Goal: Task Accomplishment & Management: Manage account settings

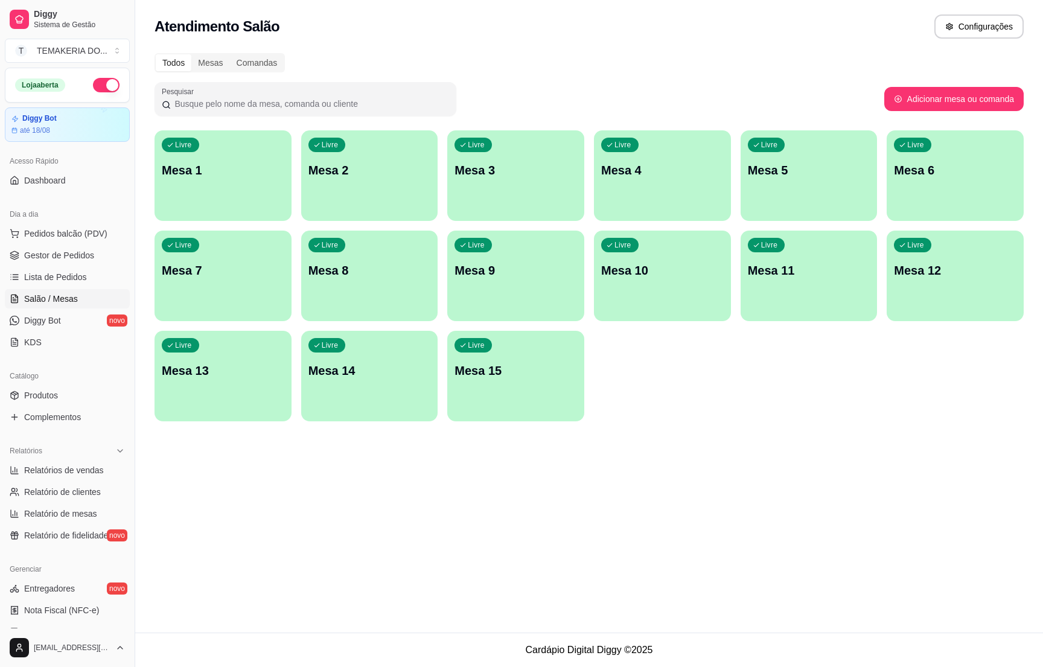
click at [333, 188] on div "Livre Mesa 2" at bounding box center [369, 168] width 137 height 76
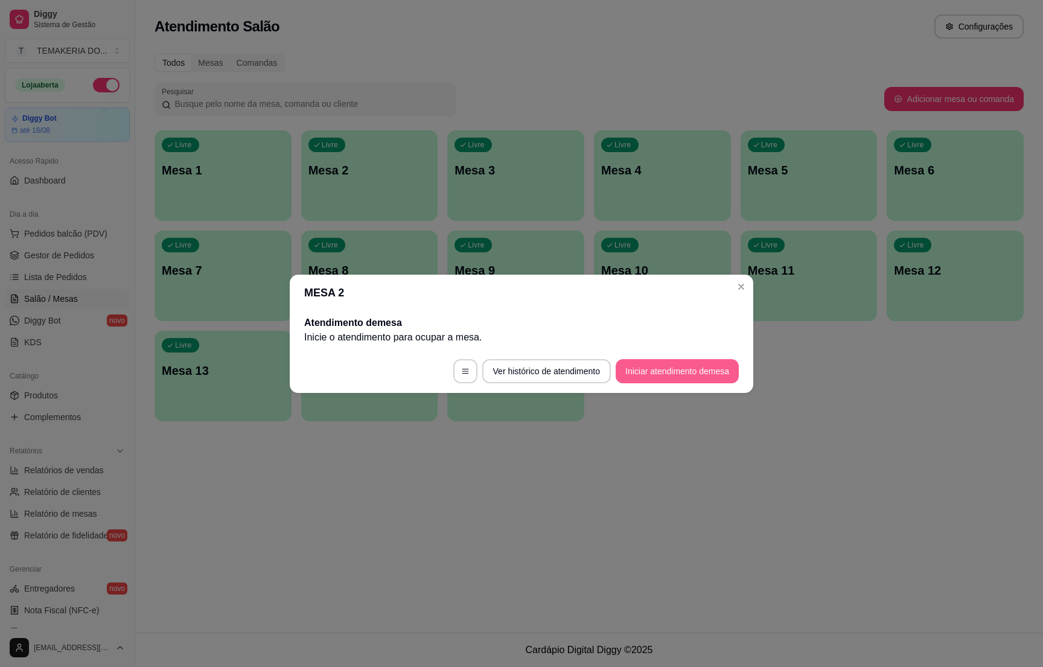
click at [649, 364] on button "Iniciar atendimento de mesa" at bounding box center [677, 371] width 123 height 24
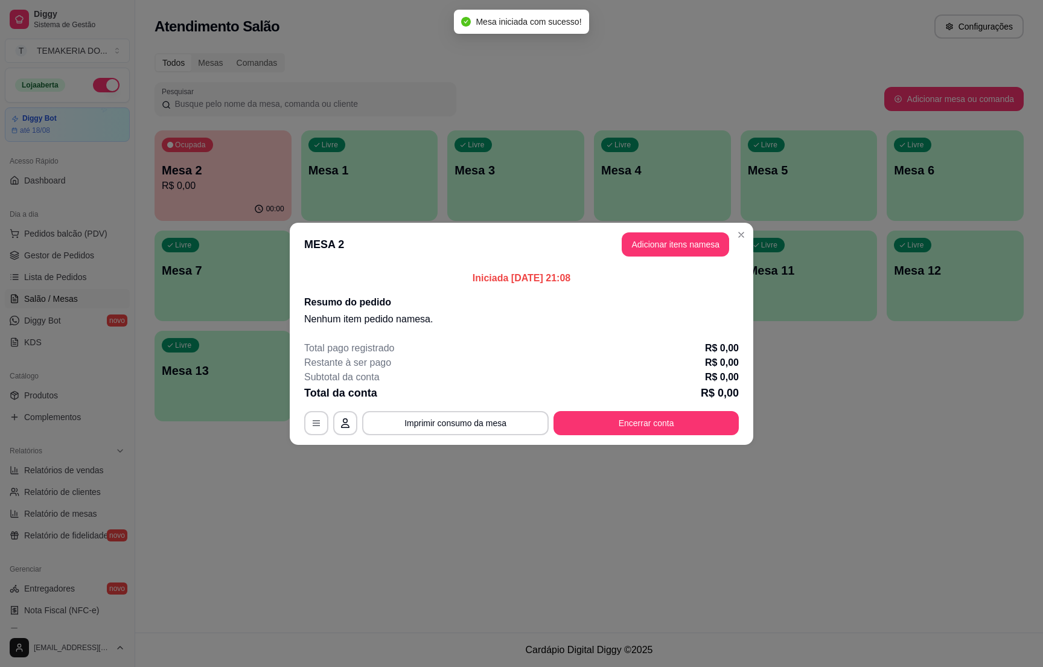
click at [664, 249] on button "Adicionar itens na mesa" at bounding box center [675, 244] width 107 height 24
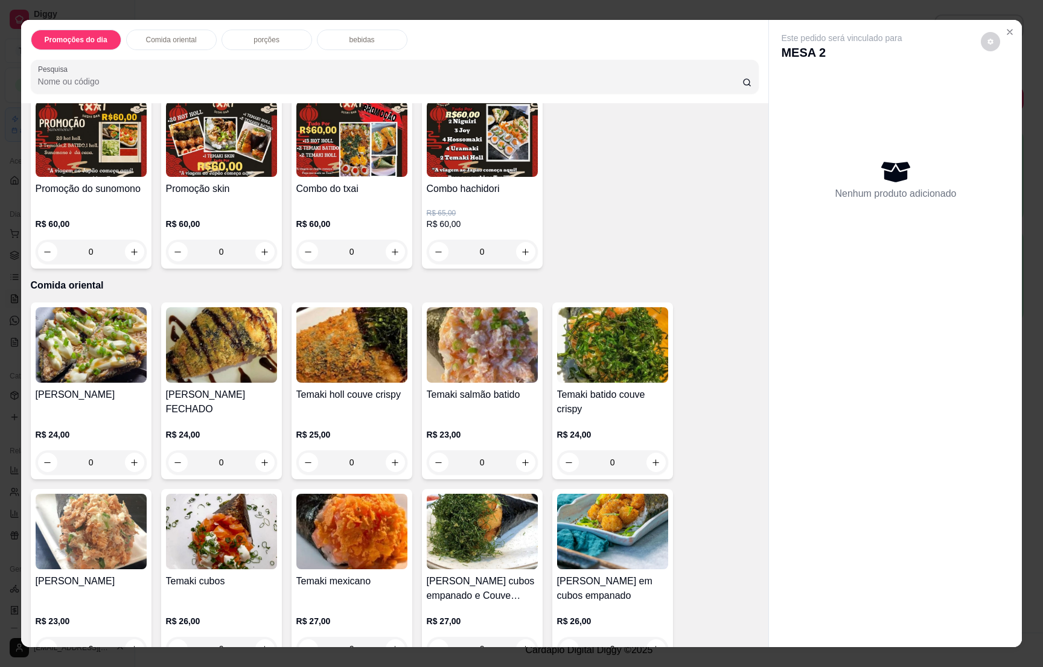
scroll to position [543, 0]
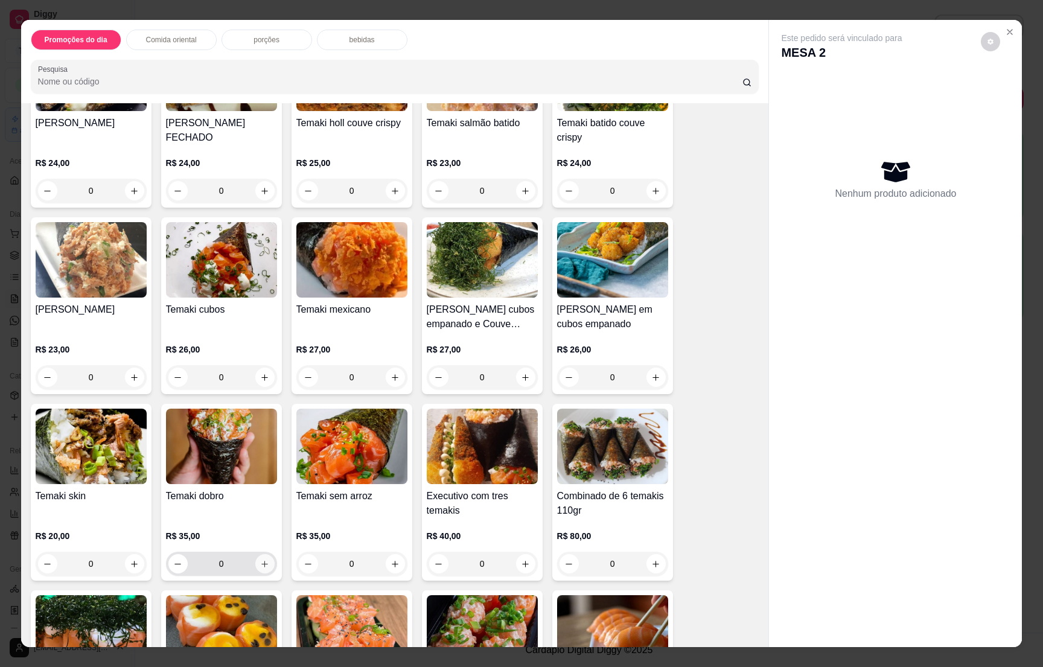
click at [263, 564] on button "increase-product-quantity" at bounding box center [264, 563] width 19 height 19
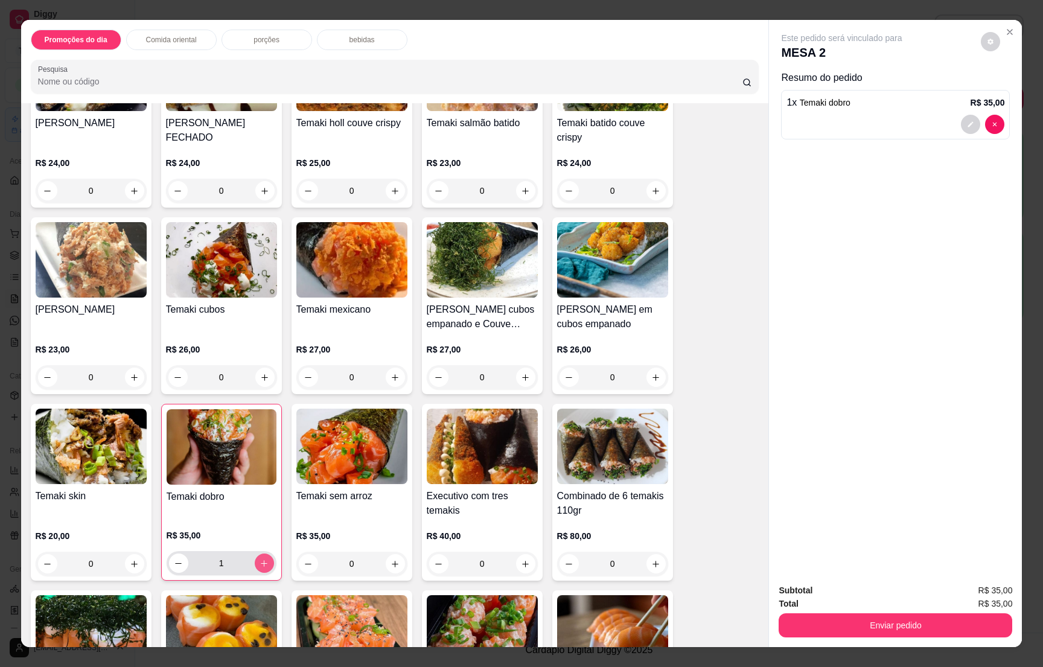
click at [263, 564] on button "increase-product-quantity" at bounding box center [264, 562] width 19 height 19
type input "2"
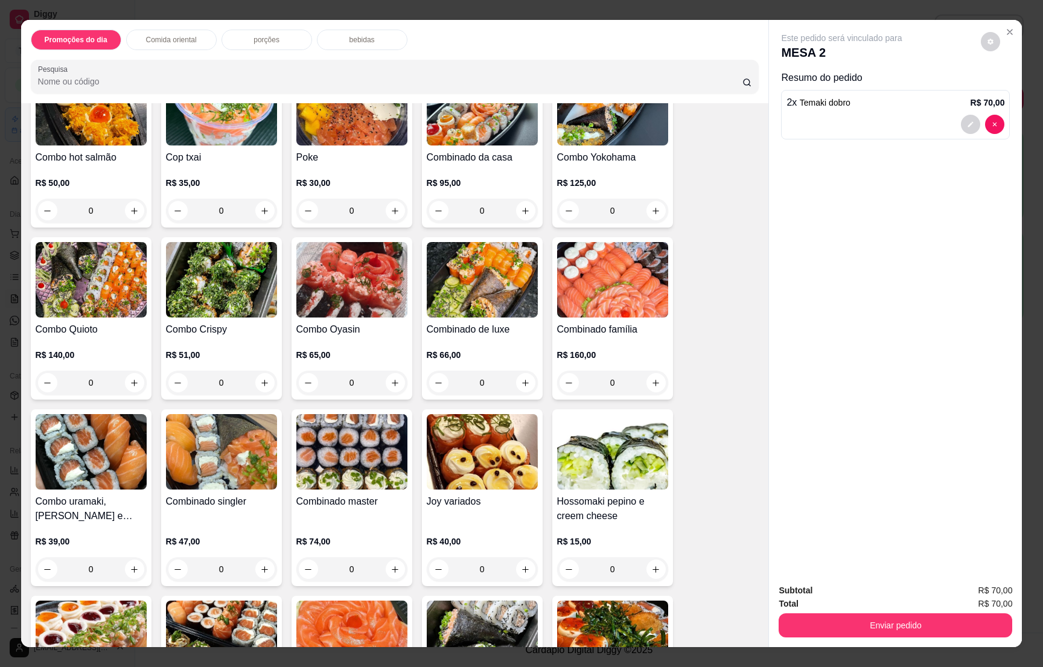
scroll to position [2354, 0]
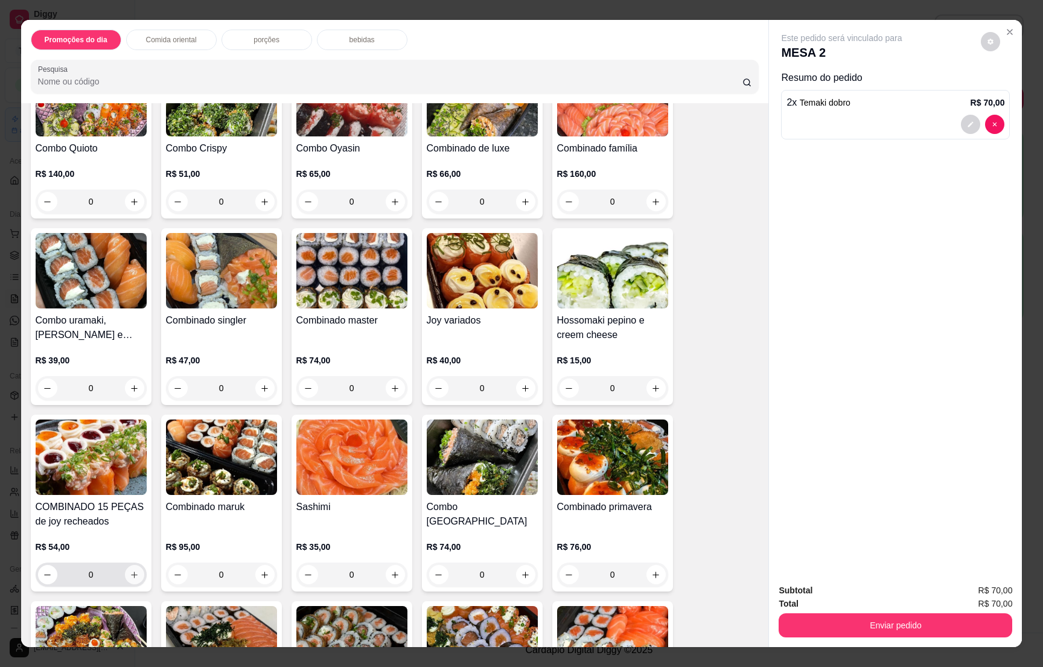
click at [130, 570] on icon "increase-product-quantity" at bounding box center [134, 574] width 9 height 9
type input "1"
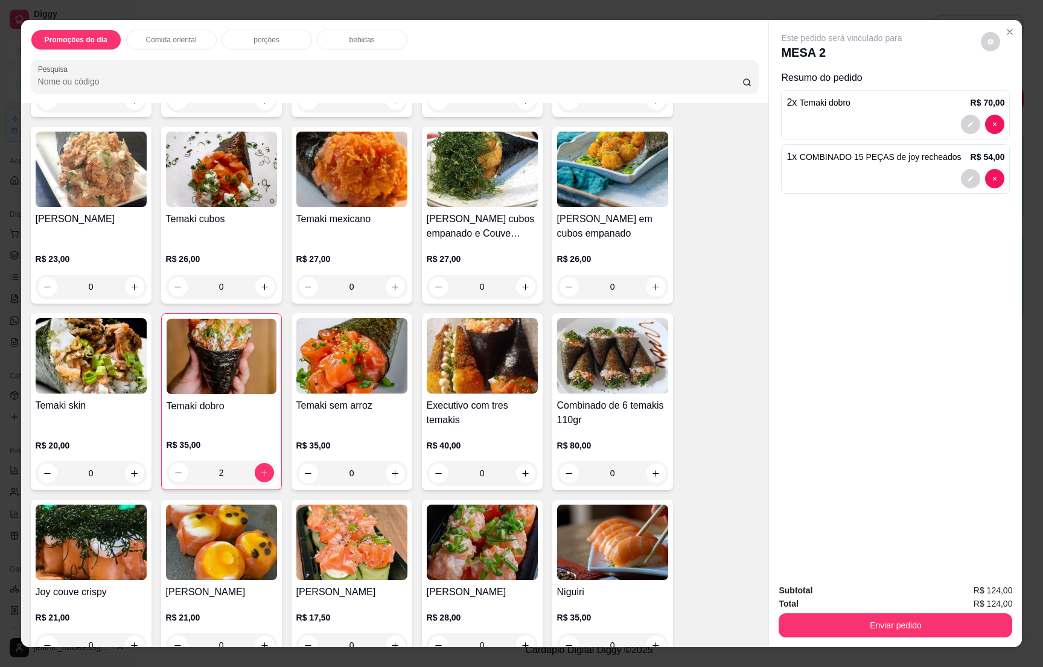
scroll to position [0, 0]
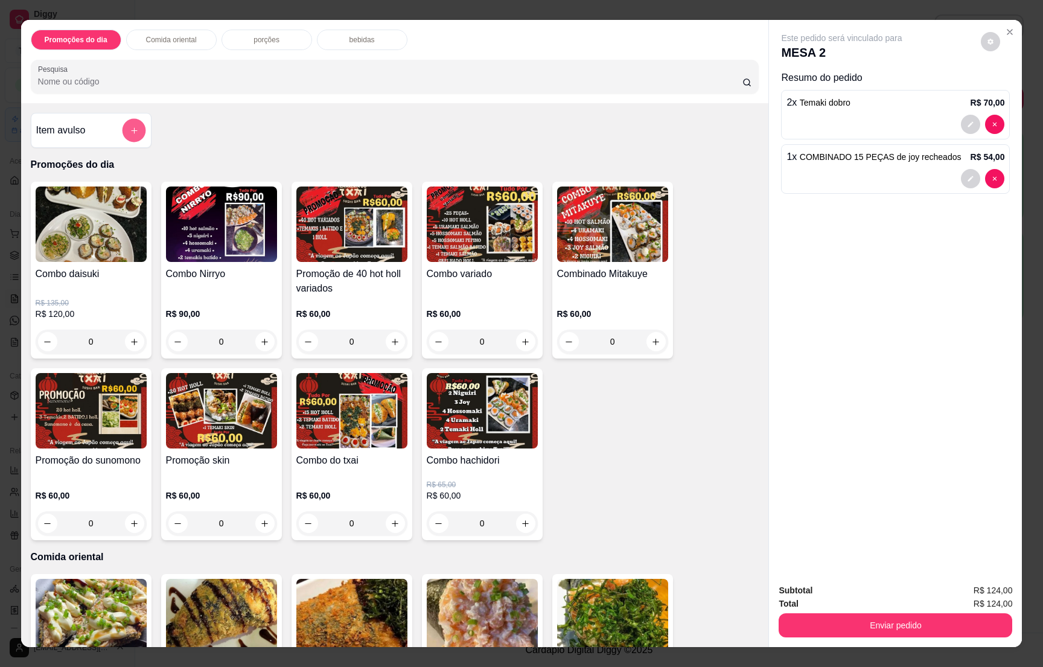
click at [129, 127] on icon "add-separate-item" at bounding box center [133, 130] width 9 height 9
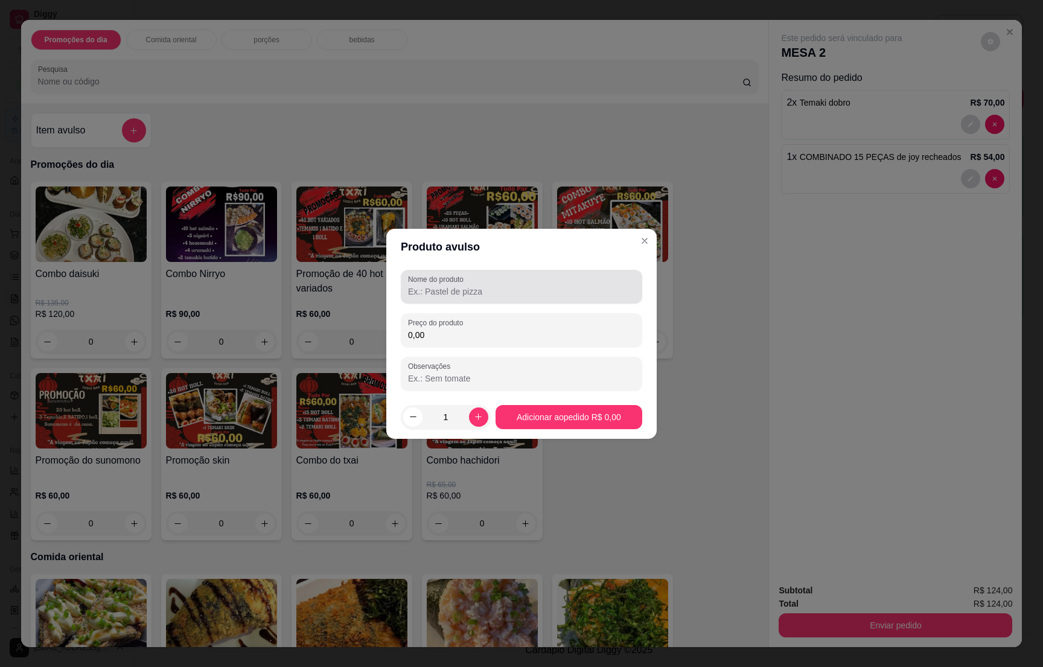
click at [502, 287] on input "Nome do produto" at bounding box center [521, 291] width 227 height 12
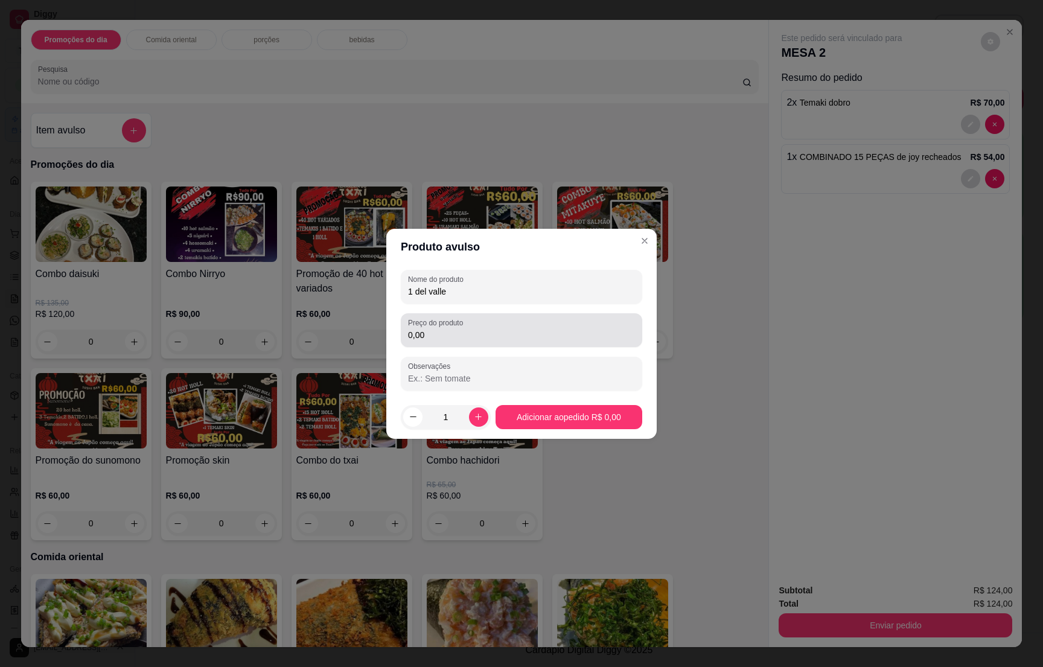
type input "1 del valle"
click at [431, 335] on input "0,00" at bounding box center [521, 335] width 227 height 12
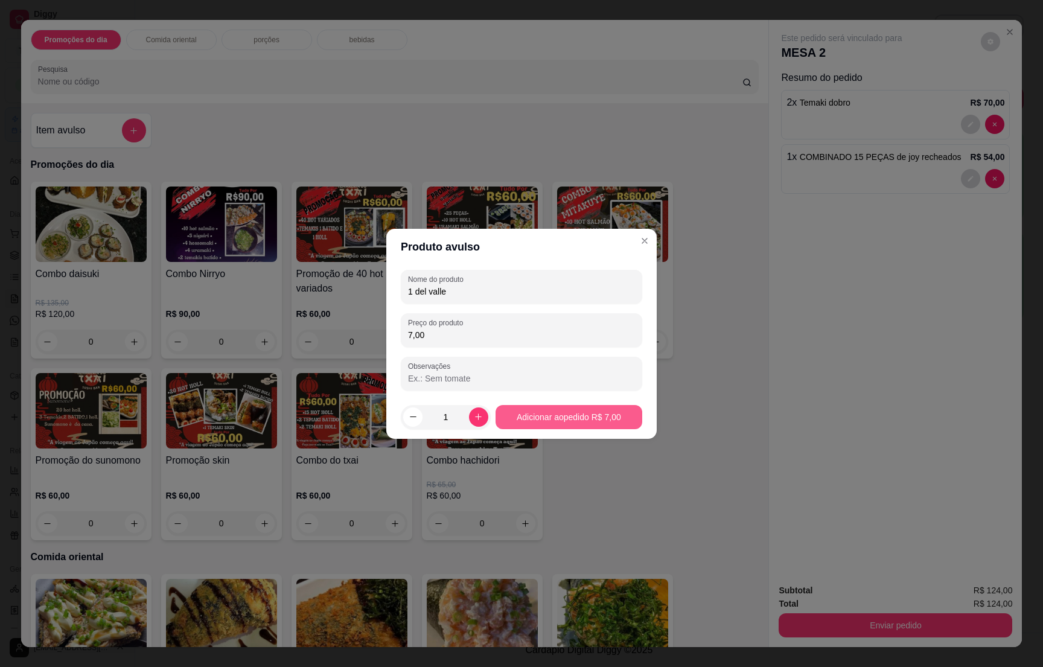
type input "7,00"
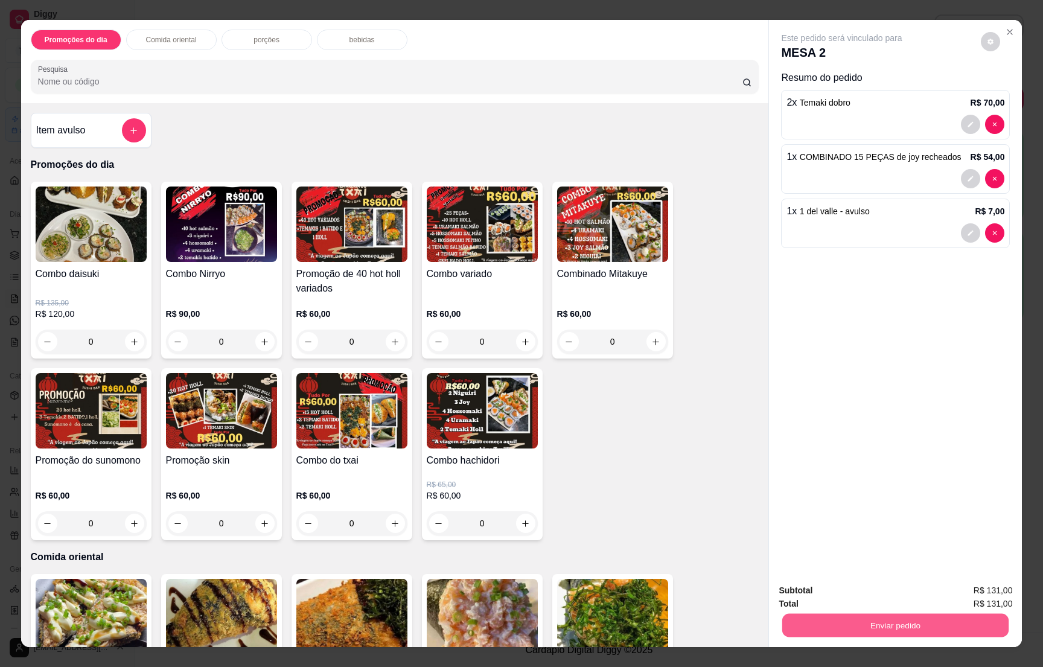
click at [879, 616] on button "Enviar pedido" at bounding box center [895, 625] width 226 height 24
click at [871, 598] on button "Não registrar e enviar pedido" at bounding box center [853, 595] width 122 height 22
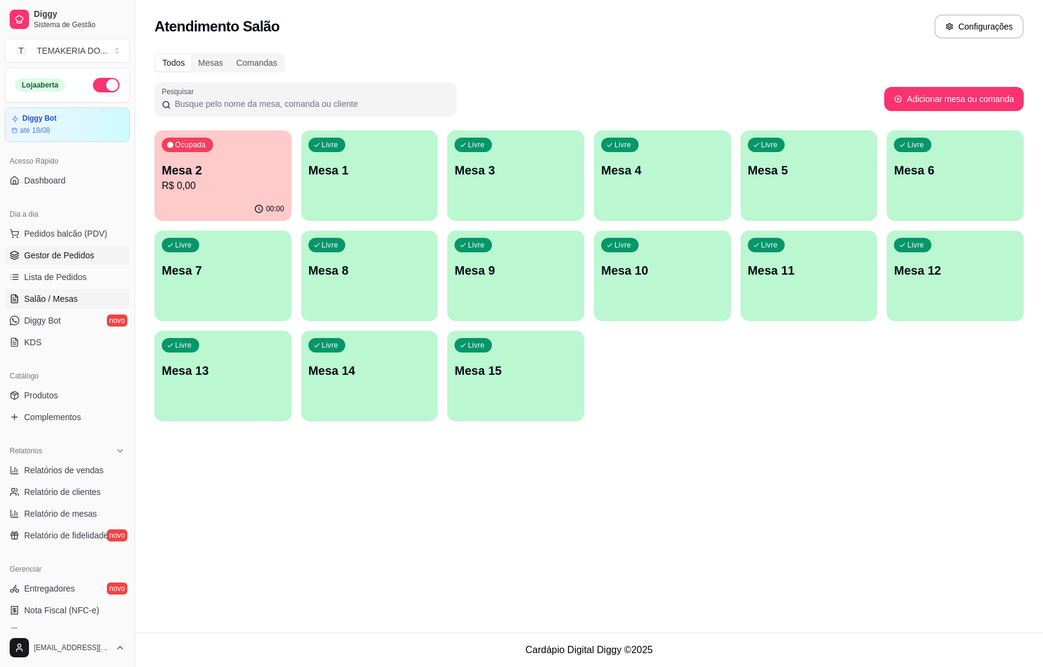
click at [64, 256] on span "Gestor de Pedidos" at bounding box center [59, 255] width 70 height 12
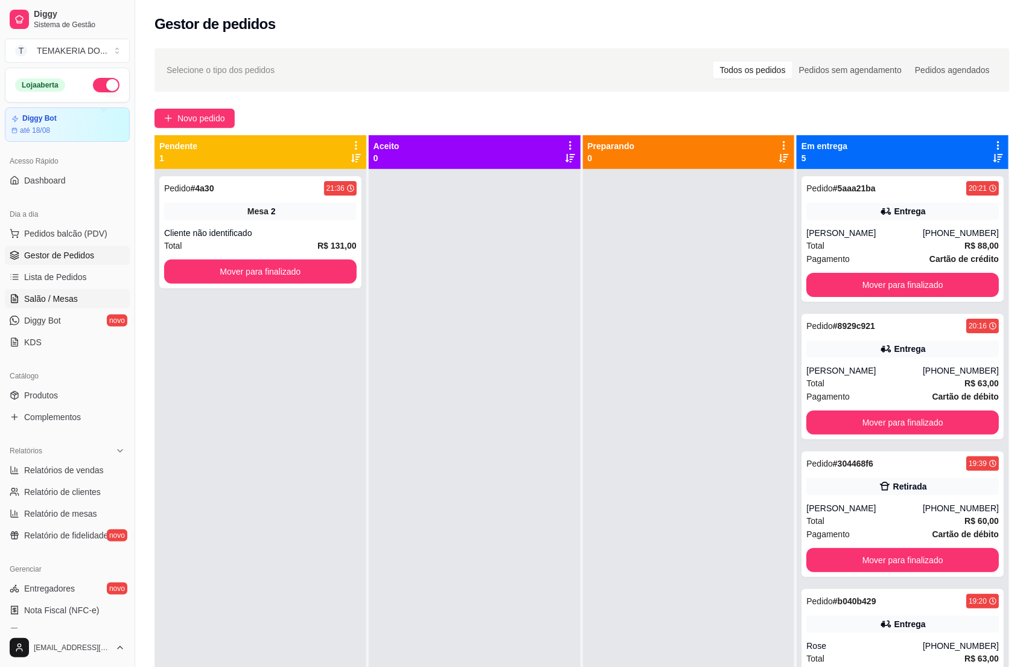
click at [42, 306] on link "Salão / Mesas" at bounding box center [67, 298] width 125 height 19
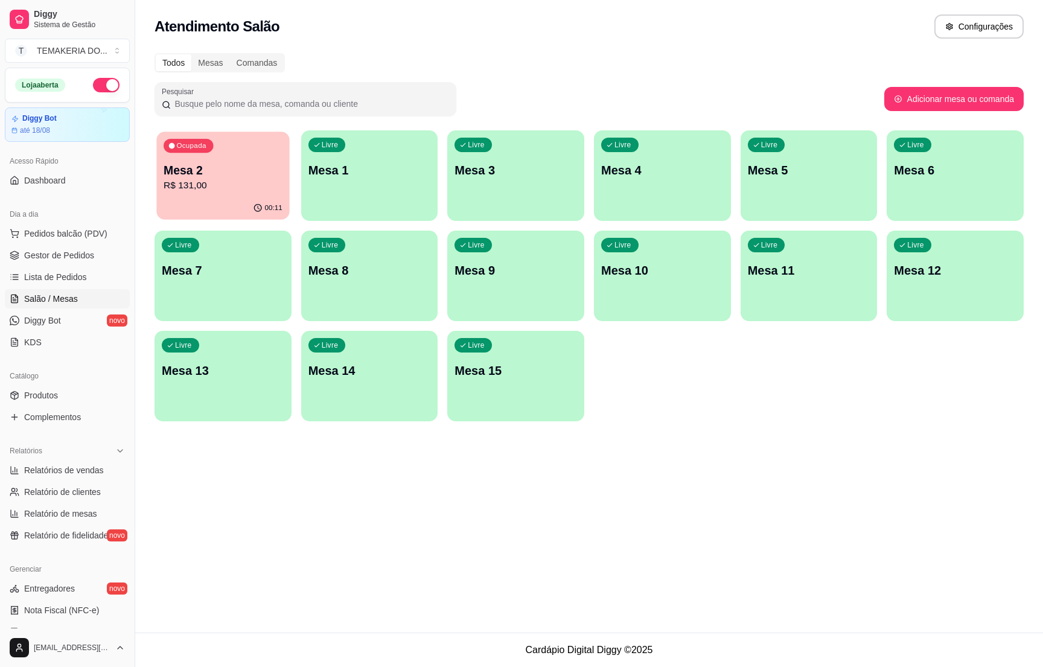
click at [232, 167] on p "Mesa 2" at bounding box center [223, 170] width 119 height 16
click at [40, 252] on span "Gestor de Pedidos" at bounding box center [59, 255] width 70 height 12
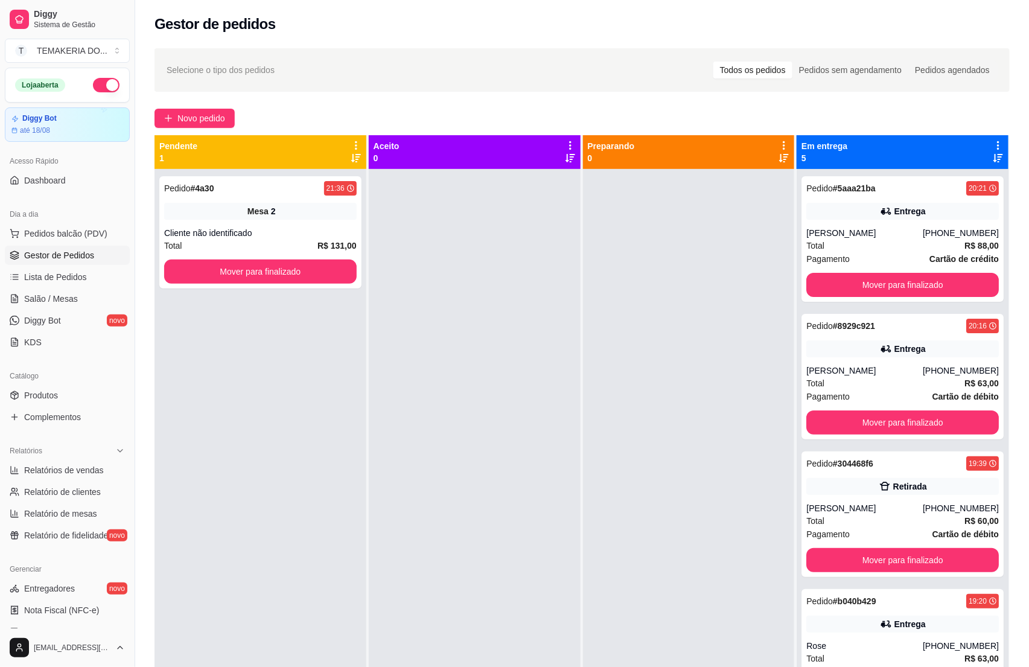
click at [64, 259] on span "Gestor de Pedidos" at bounding box center [59, 255] width 70 height 12
click at [270, 232] on div "Cliente não identificado" at bounding box center [260, 233] width 193 height 12
click at [34, 305] on span "Salão / Mesas" at bounding box center [51, 299] width 54 height 12
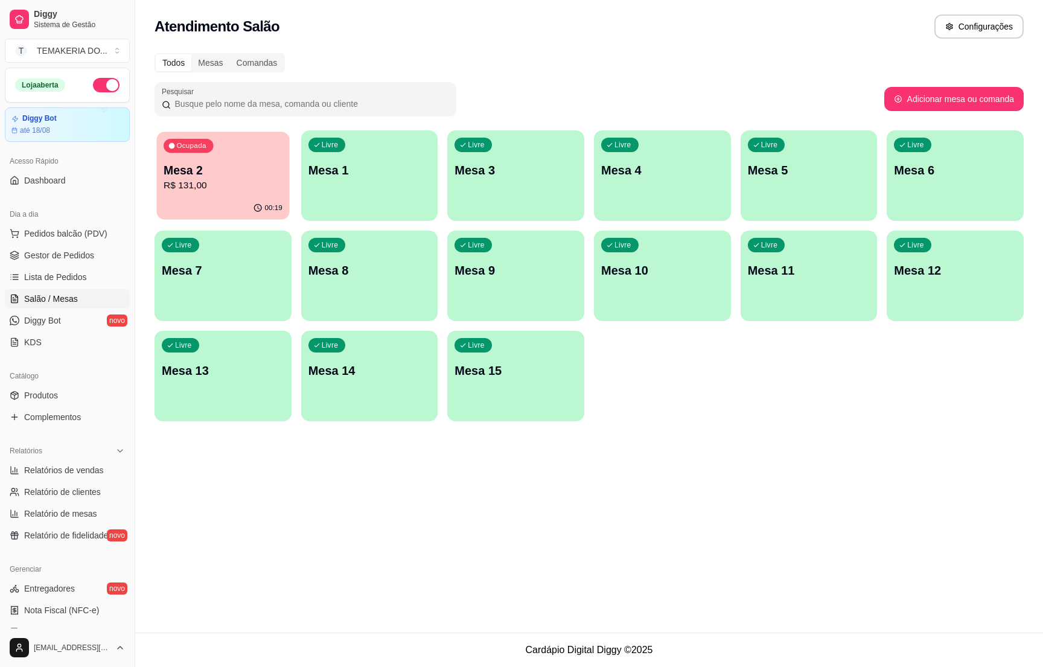
click at [217, 193] on div "Ocupada Mesa 2 R$ 131,00" at bounding box center [222, 164] width 133 height 65
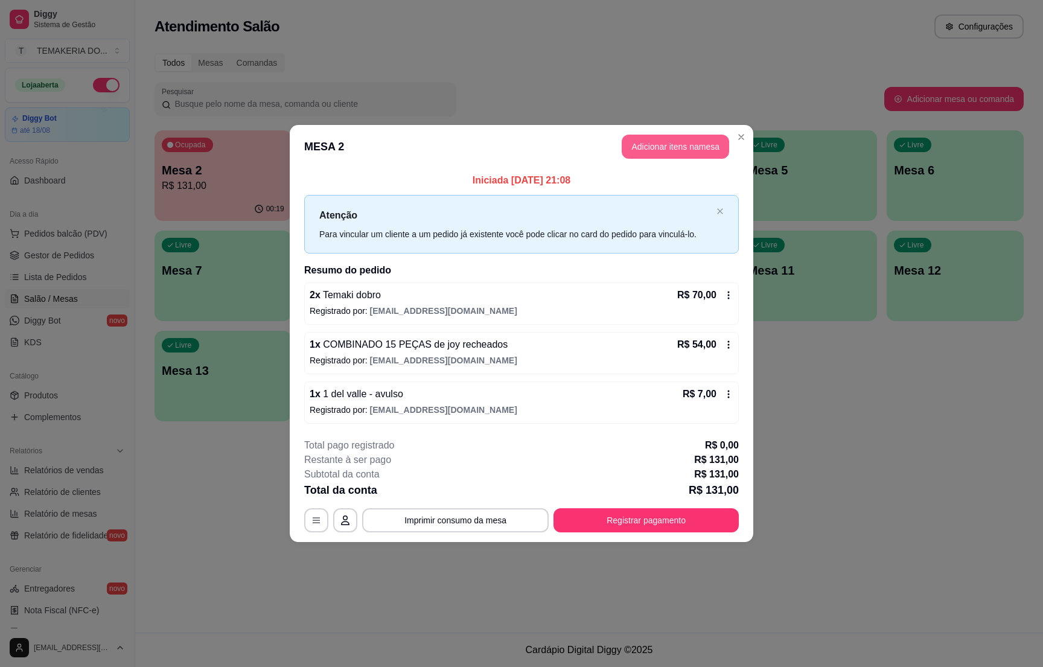
click at [645, 147] on button "Adicionar itens na mesa" at bounding box center [675, 147] width 107 height 24
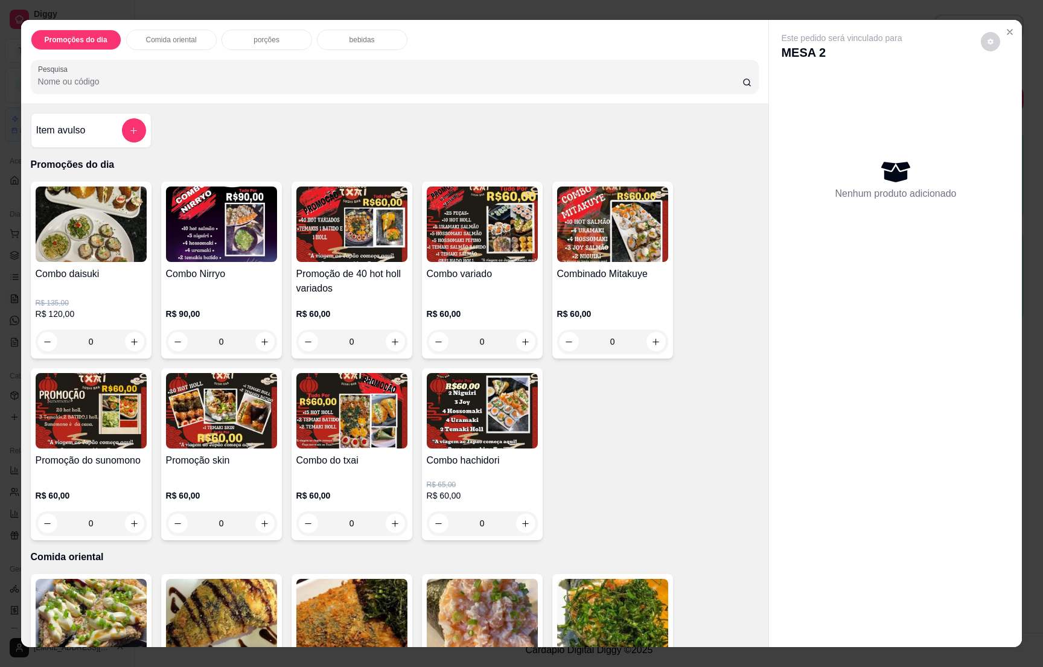
click at [349, 40] on p "bebidas" at bounding box center [361, 40] width 25 height 10
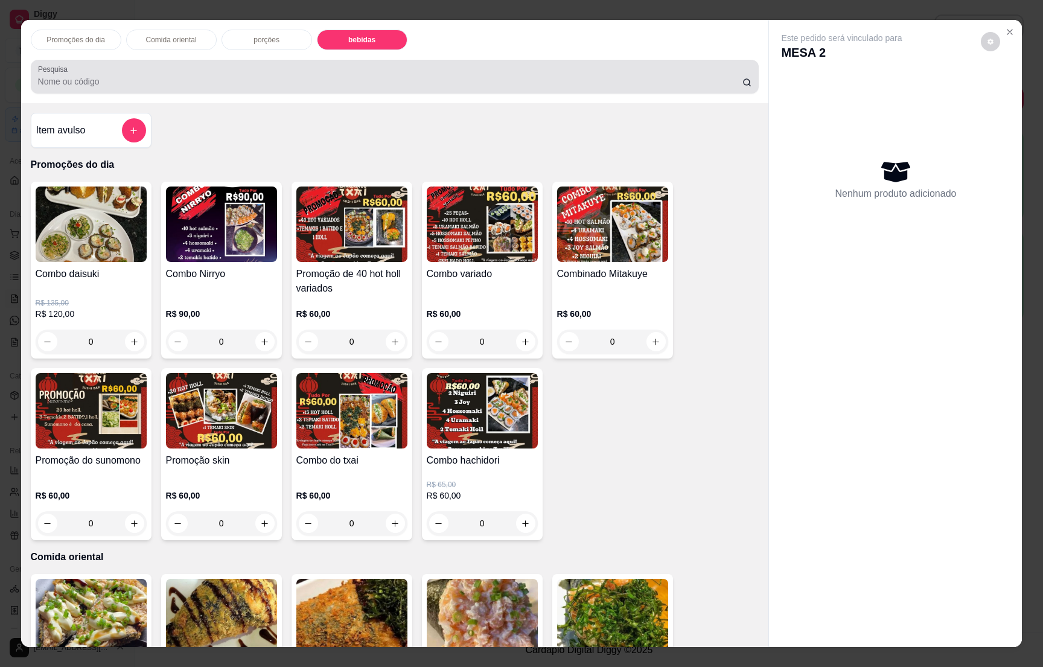
scroll to position [19, 0]
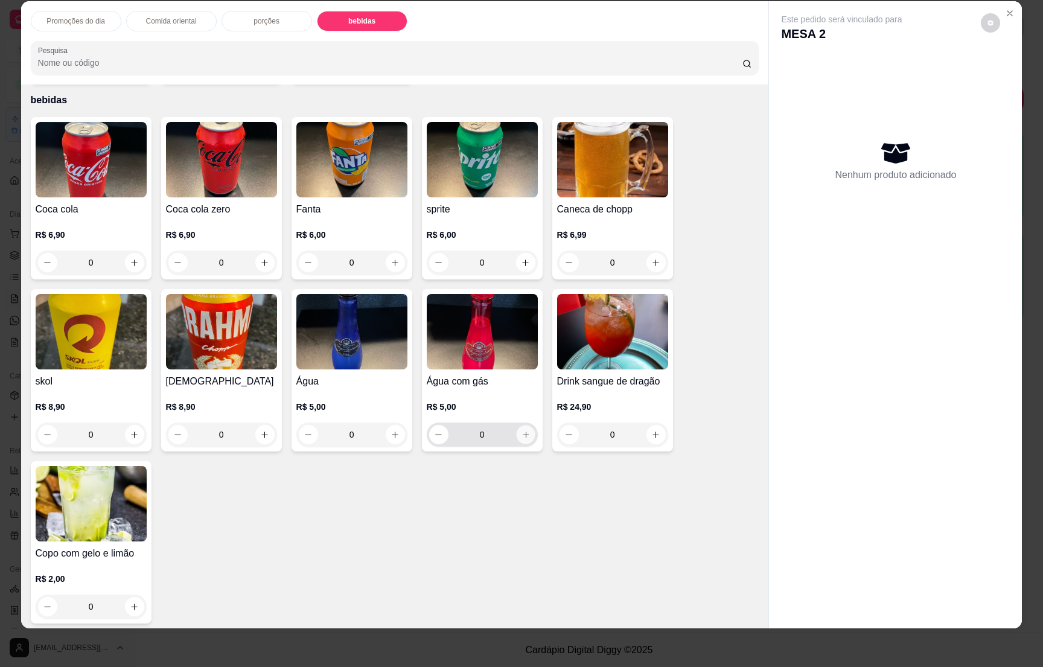
click at [521, 430] on icon "increase-product-quantity" at bounding box center [525, 434] width 9 height 9
type input "1"
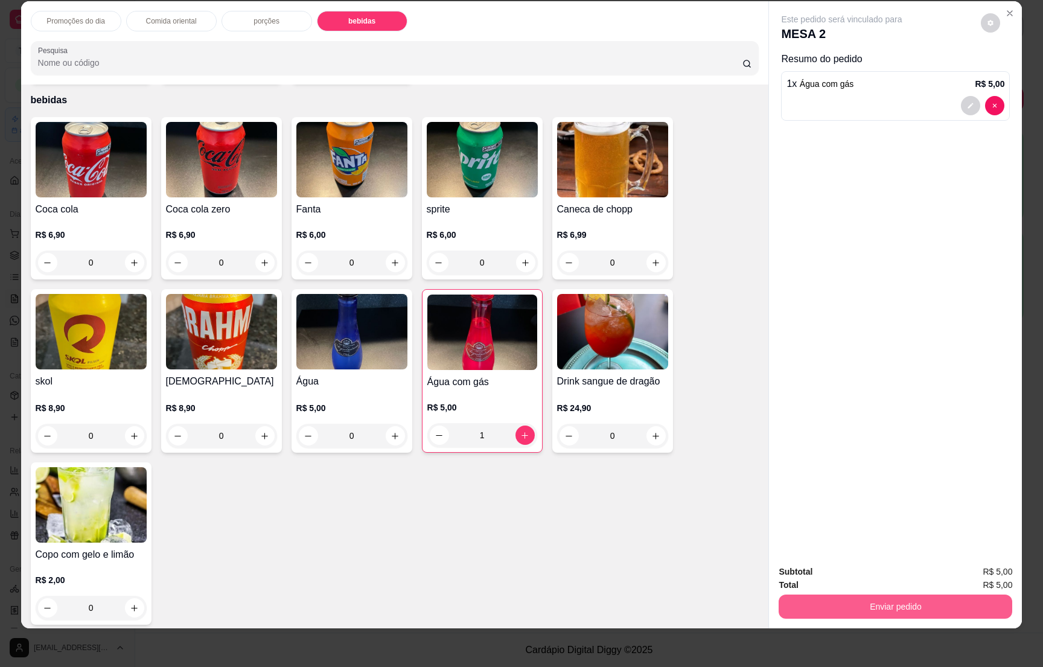
click at [940, 607] on button "Enviar pedido" at bounding box center [896, 606] width 234 height 24
click at [888, 576] on button "Não registrar e enviar pedido" at bounding box center [854, 576] width 126 height 23
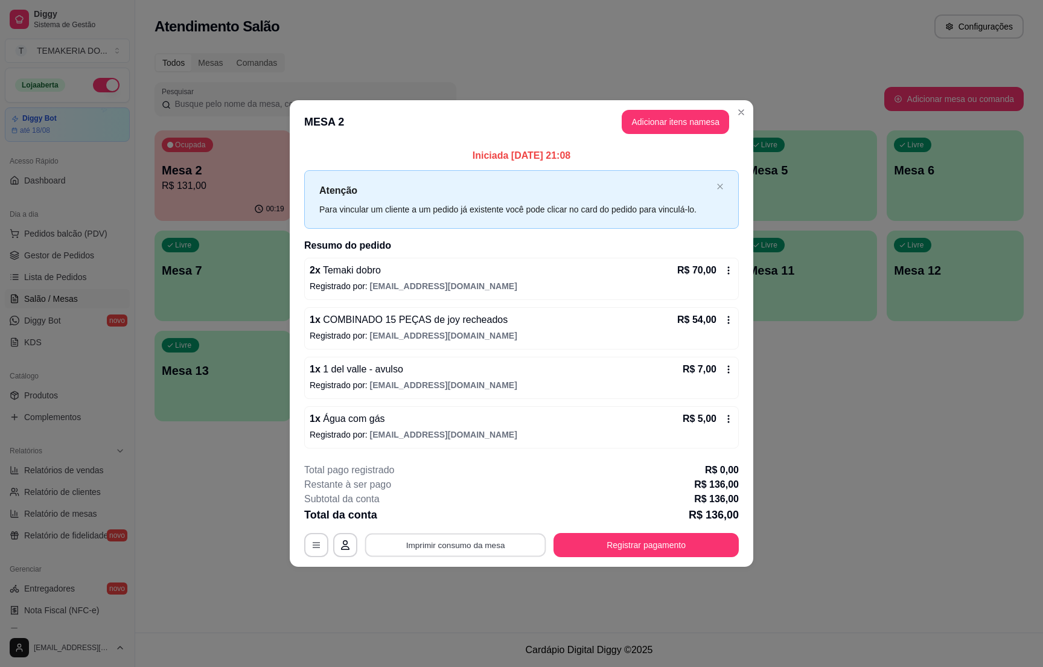
click at [497, 544] on button "Imprimir consumo da mesa" at bounding box center [455, 546] width 181 height 24
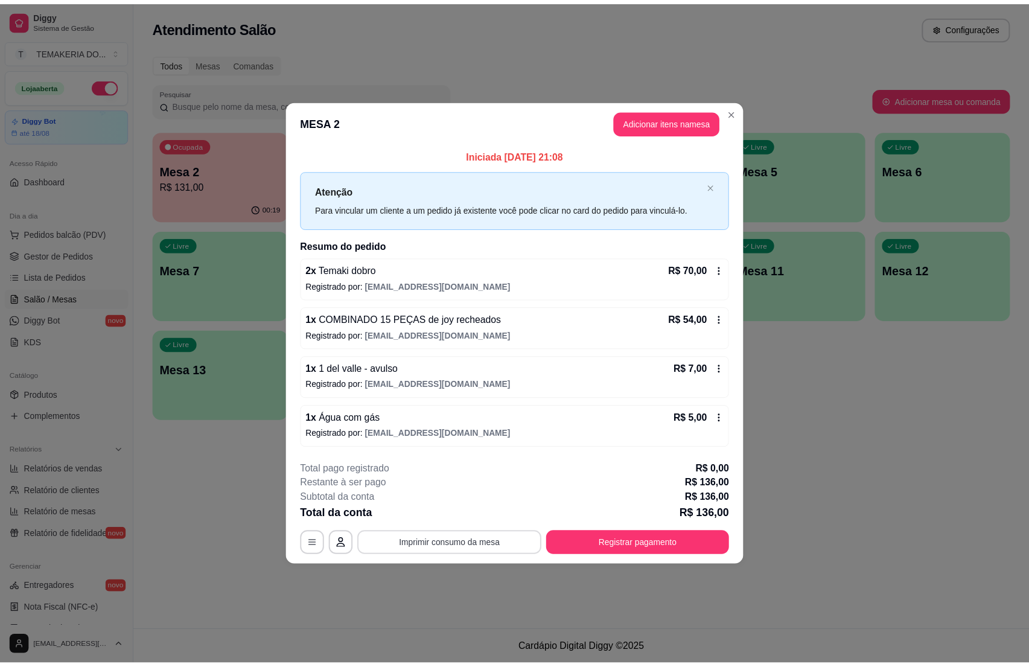
scroll to position [0, 0]
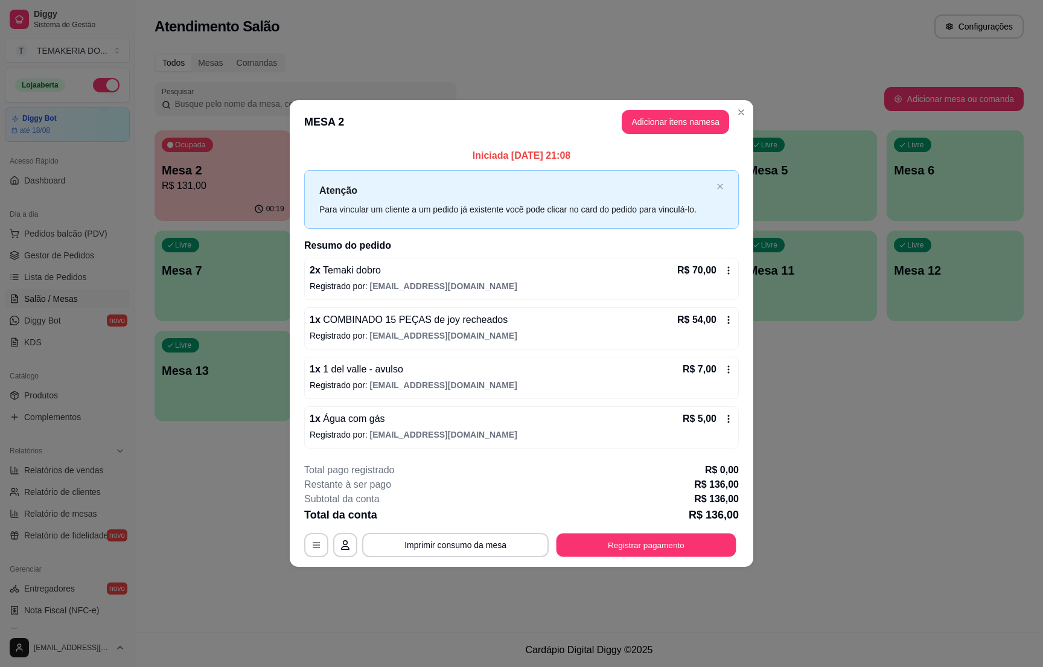
click at [625, 541] on button "Registrar pagamento" at bounding box center [646, 546] width 180 height 24
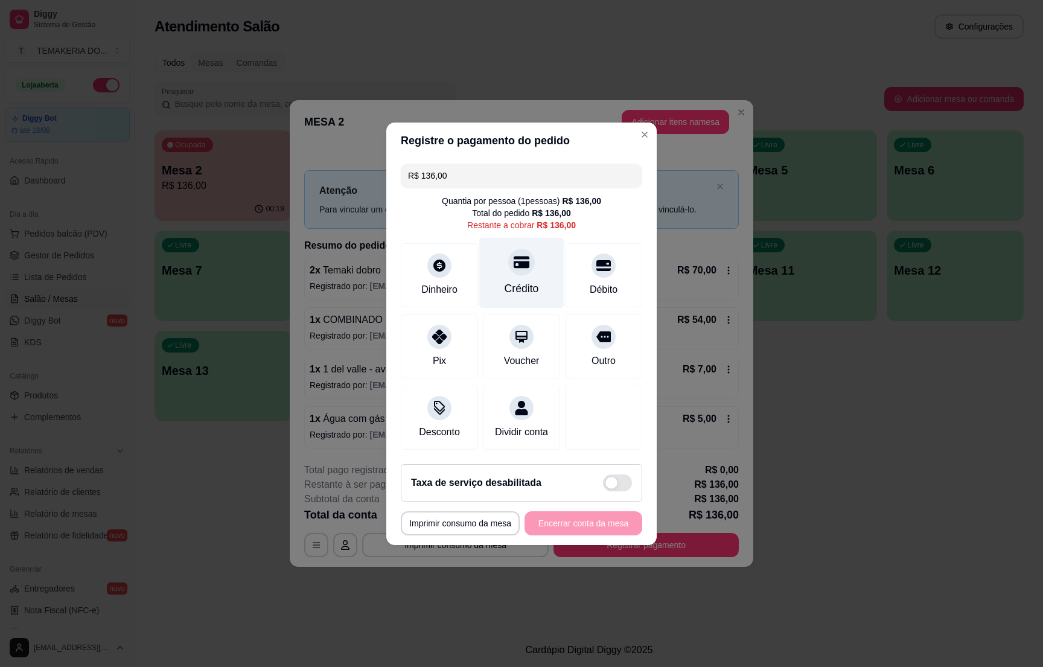
click at [520, 261] on icon at bounding box center [522, 262] width 16 height 16
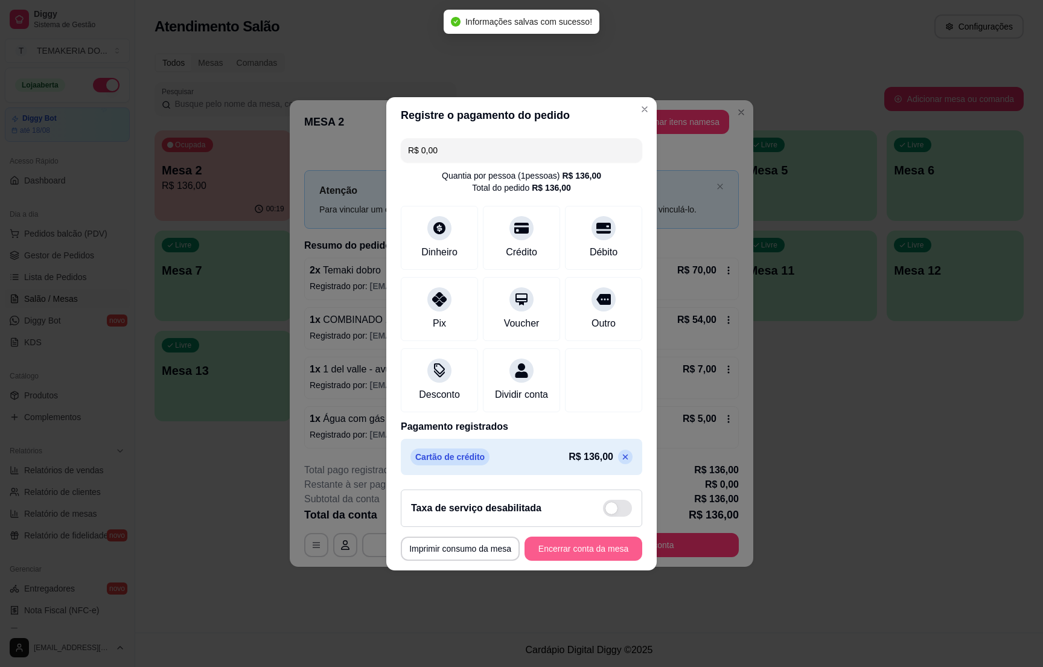
click at [563, 555] on button "Encerrar conta da mesa" at bounding box center [583, 549] width 118 height 24
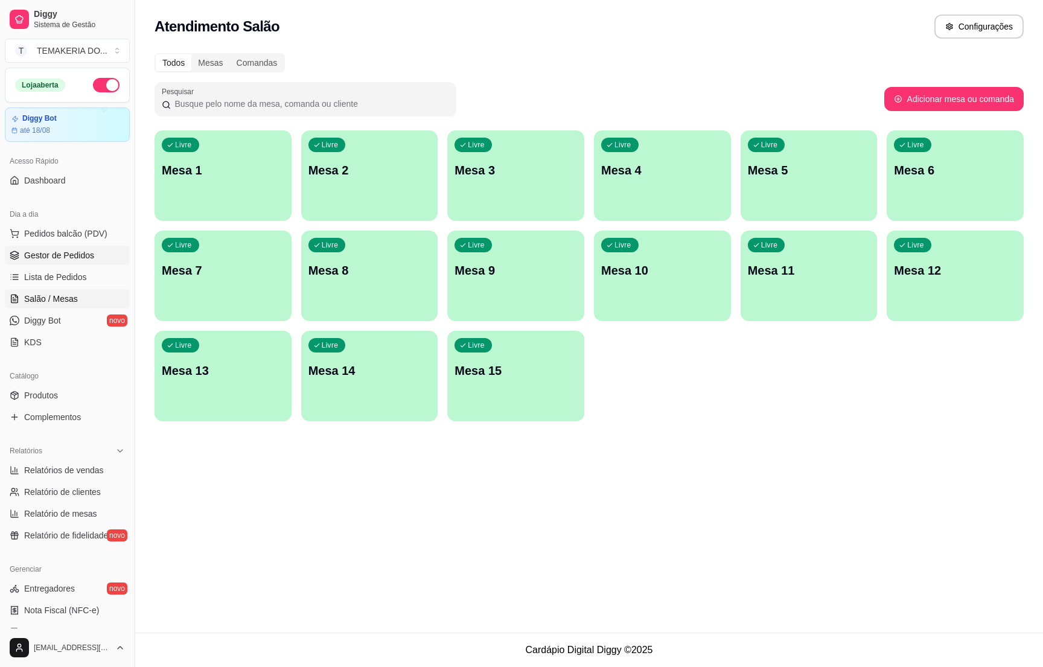
click at [81, 250] on span "Gestor de Pedidos" at bounding box center [59, 255] width 70 height 12
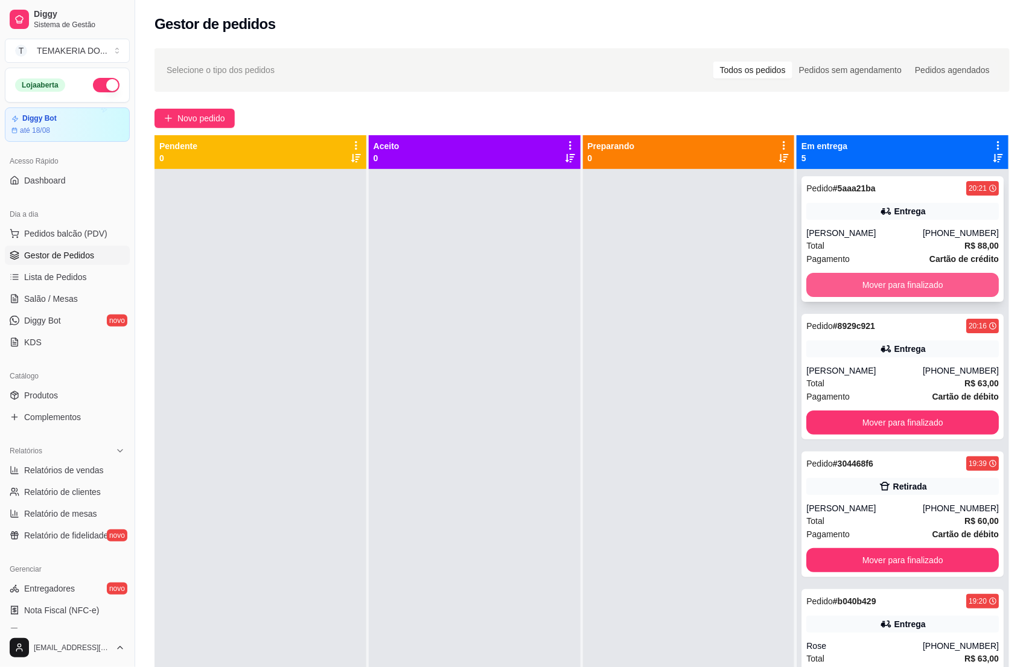
click at [869, 290] on button "Mover para finalizado" at bounding box center [902, 285] width 193 height 24
click at [842, 283] on button "Mover para finalizado" at bounding box center [902, 285] width 193 height 24
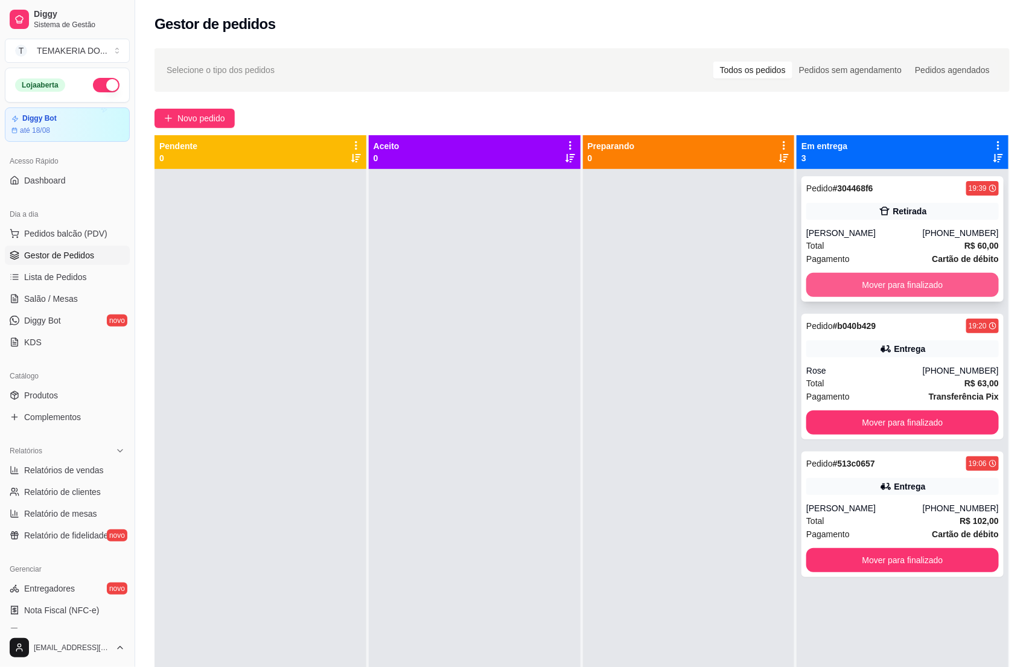
click at [894, 283] on button "Mover para finalizado" at bounding box center [902, 285] width 193 height 24
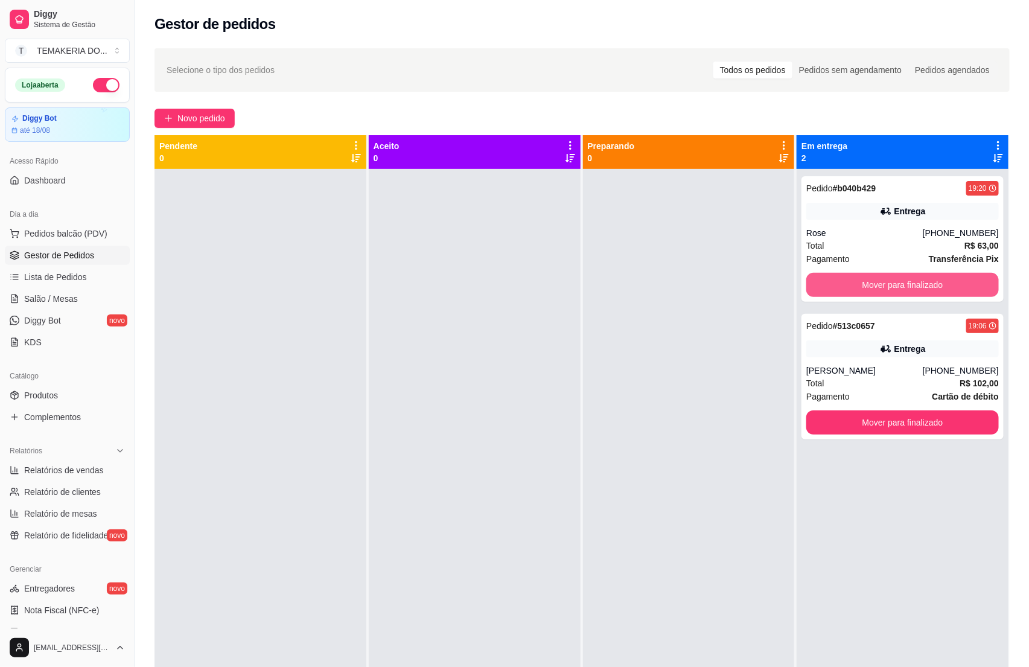
click at [917, 282] on button "Mover para finalizado" at bounding box center [902, 285] width 193 height 24
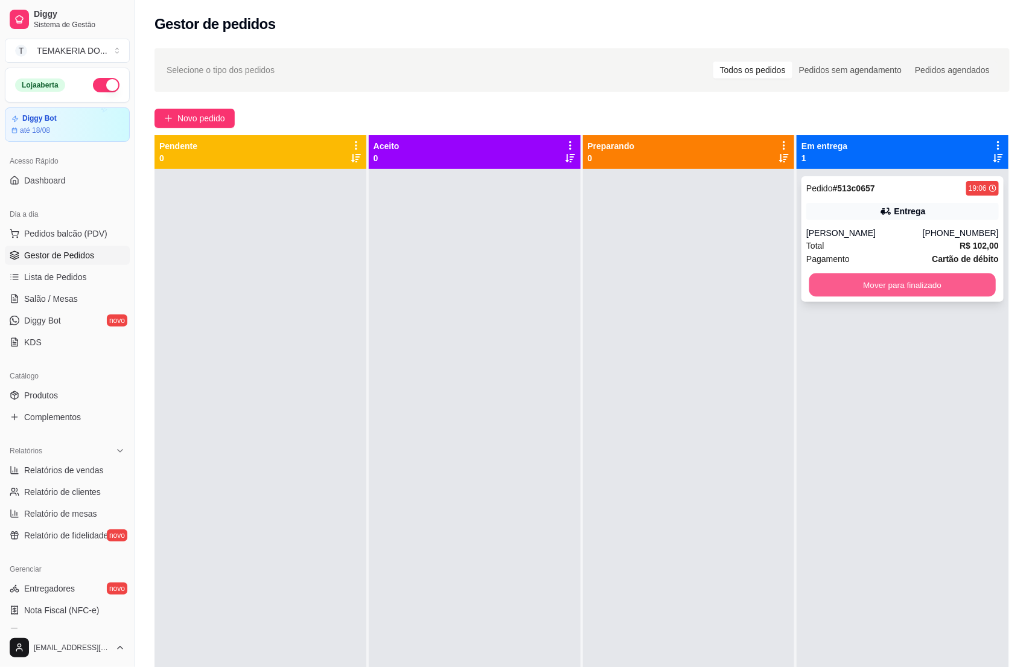
click at [909, 282] on button "Mover para finalizado" at bounding box center [902, 285] width 186 height 24
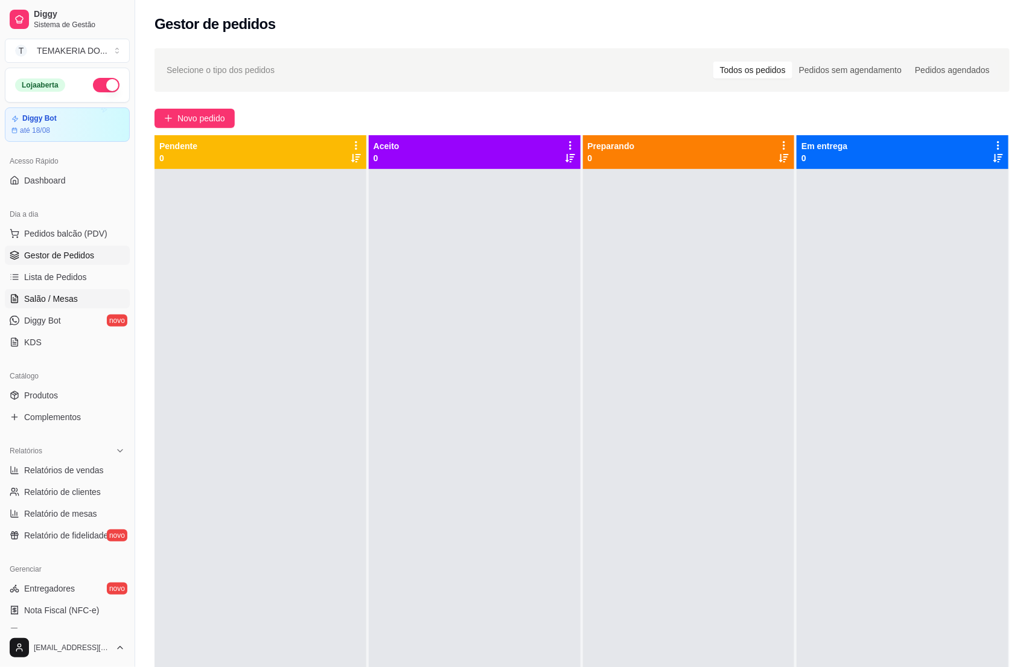
click at [53, 296] on span "Salão / Mesas" at bounding box center [51, 299] width 54 height 12
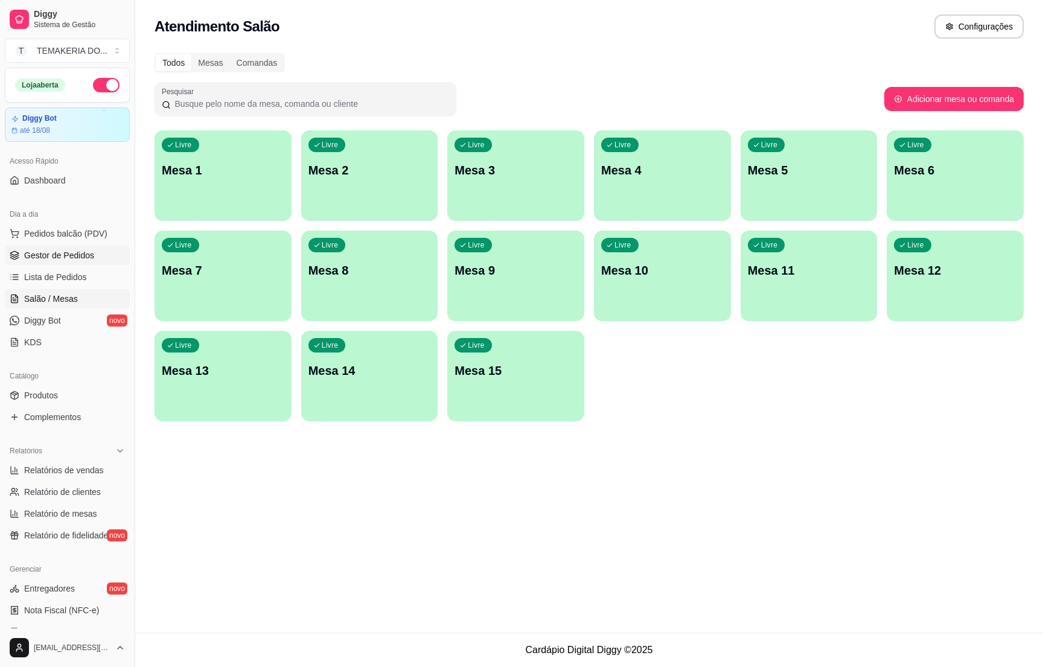
click at [86, 257] on span "Gestor de Pedidos" at bounding box center [59, 255] width 70 height 12
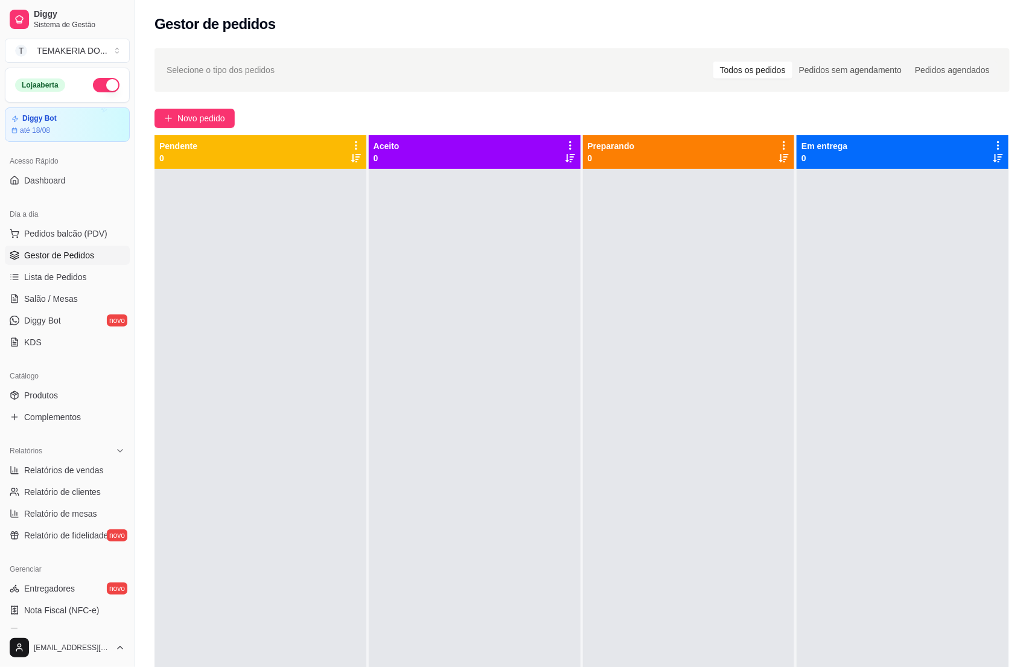
click at [93, 86] on button "button" at bounding box center [106, 85] width 27 height 14
